Goal: Transaction & Acquisition: Purchase product/service

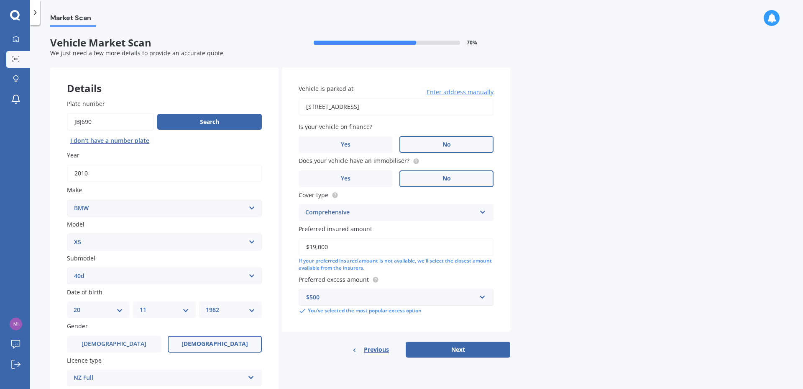
select select "BMW"
select select "X5"
select select "40D"
select select "20"
select select "11"
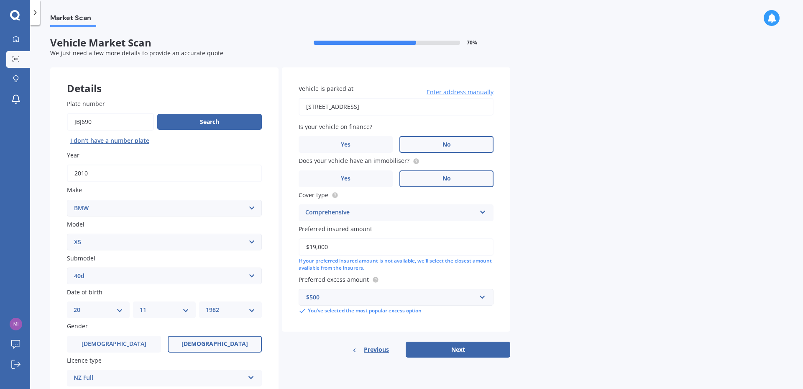
select select "1982"
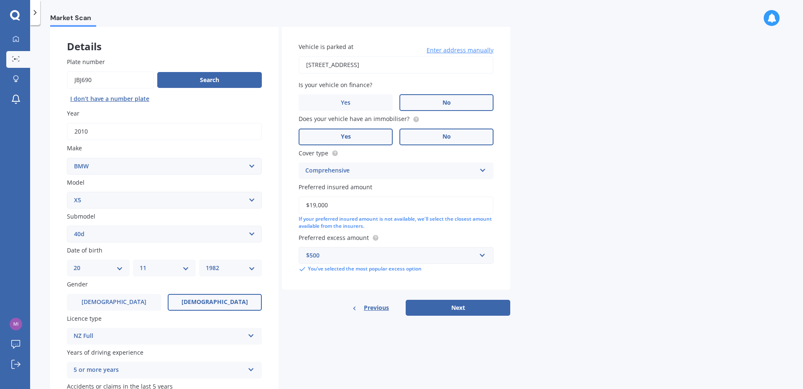
click at [354, 137] on label "Yes" at bounding box center [346, 136] width 94 height 17
click at [0, 0] on input "Yes" at bounding box center [0, 0] width 0 height 0
drag, startPoint x: 327, startPoint y: 204, endPoint x: 293, endPoint y: 204, distance: 34.3
click at [293, 204] on div "Vehicle is parked at [STREET_ADDRESS] Enter address manually Is your vehicle on…" at bounding box center [396, 158] width 228 height 264
type input "$18,500"
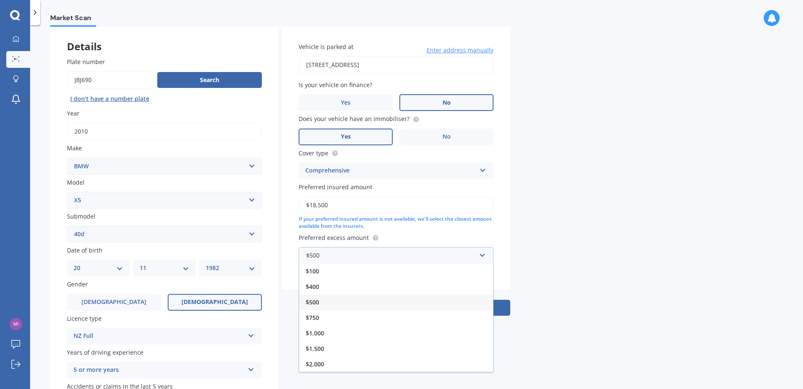
click at [318, 300] on span "$500" at bounding box center [312, 302] width 13 height 8
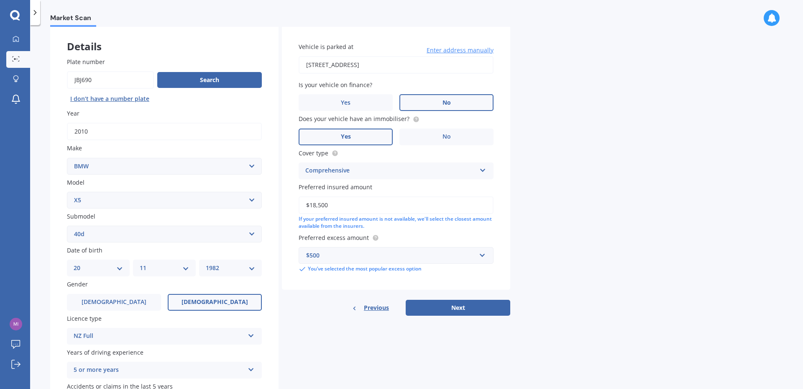
click at [113, 234] on select "Select submodel (All other) 3.0d 3.0d twin turbo 3.0i 3.0L Diesel 4WD Turbo 4.0…" at bounding box center [164, 234] width 195 height 17
click at [67, 226] on select "Select submodel (All other) 3.0d 3.0d twin turbo 3.0i 3.0L Diesel 4WD Turbo 4.0…" at bounding box center [164, 234] width 195 height 17
click at [443, 303] on button "Next" at bounding box center [458, 308] width 105 height 16
select select "20"
select select "11"
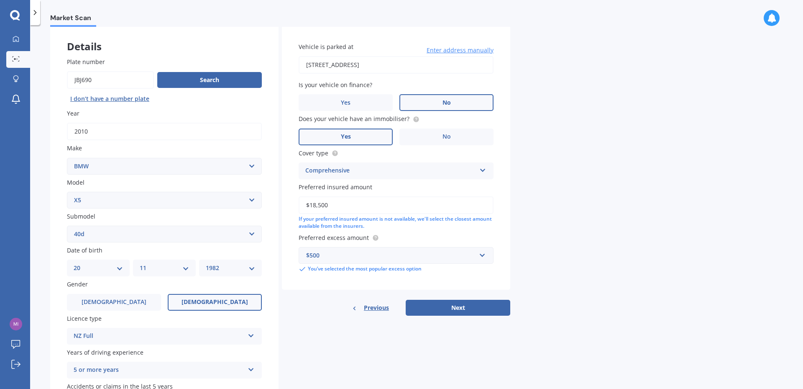
select select "1982"
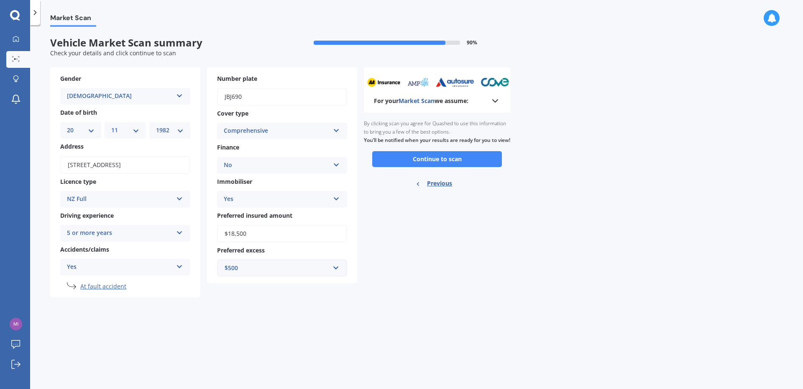
scroll to position [0, 0]
click at [426, 167] on button "Continue to scan" at bounding box center [437, 159] width 130 height 16
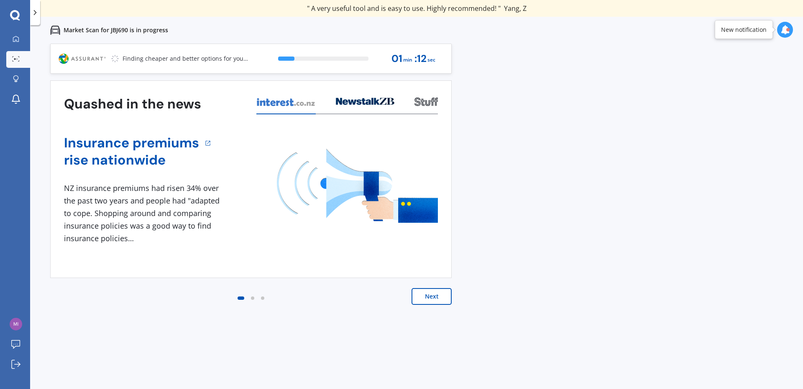
click at [431, 294] on button "Next" at bounding box center [432, 296] width 40 height 17
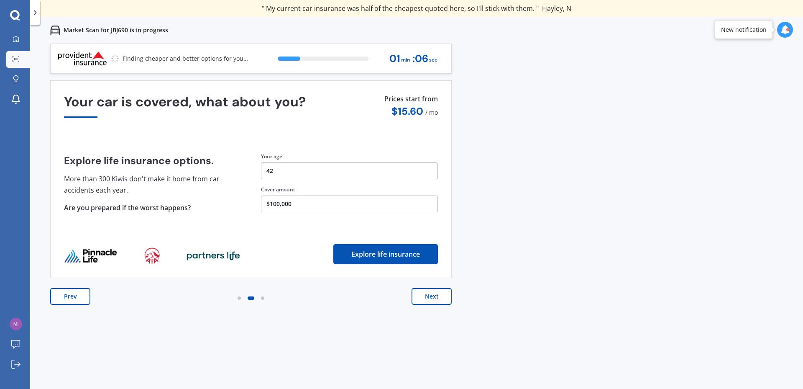
click at [431, 293] on button "Next" at bounding box center [432, 296] width 40 height 17
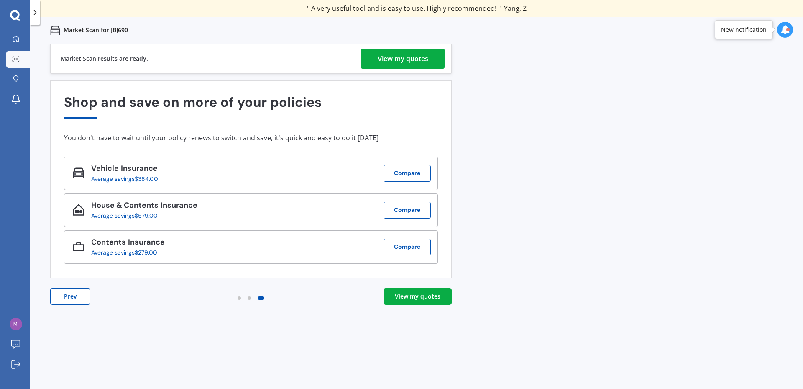
click at [405, 58] on div "View my quotes" at bounding box center [403, 59] width 51 height 20
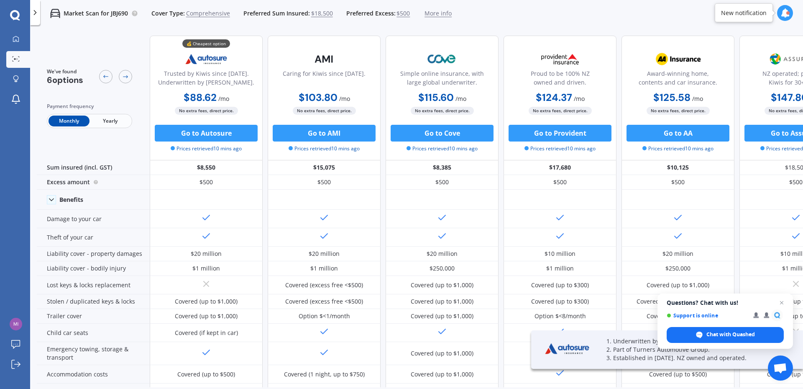
click at [112, 118] on span "Yearly" at bounding box center [110, 120] width 41 height 11
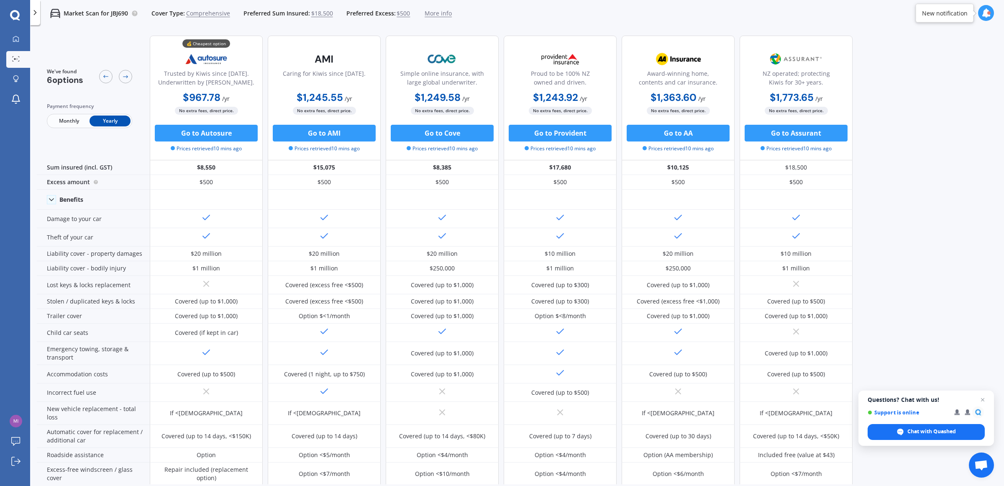
drag, startPoint x: 923, startPoint y: 122, endPoint x: 923, endPoint y: 133, distance: 10.9
click at [803, 122] on div "We've found 6 options Payment frequency Monthly Yearly 💰 Cheapest option Truste…" at bounding box center [521, 256] width 968 height 455
